Goal: Entertainment & Leisure: Consume media (video, audio)

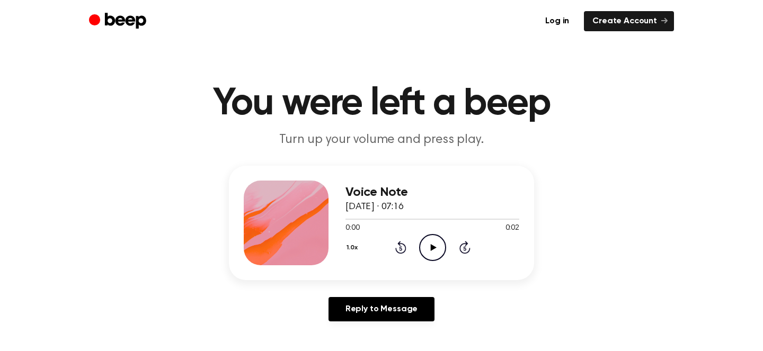
click at [427, 245] on icon "Play Audio" at bounding box center [432, 247] width 27 height 27
click at [439, 248] on icon "Play Audio" at bounding box center [432, 247] width 27 height 27
click at [430, 249] on icon "Play Audio" at bounding box center [432, 247] width 27 height 27
click at [435, 254] on icon "Play Audio" at bounding box center [432, 247] width 27 height 27
